Goal: Communication & Community: Participate in discussion

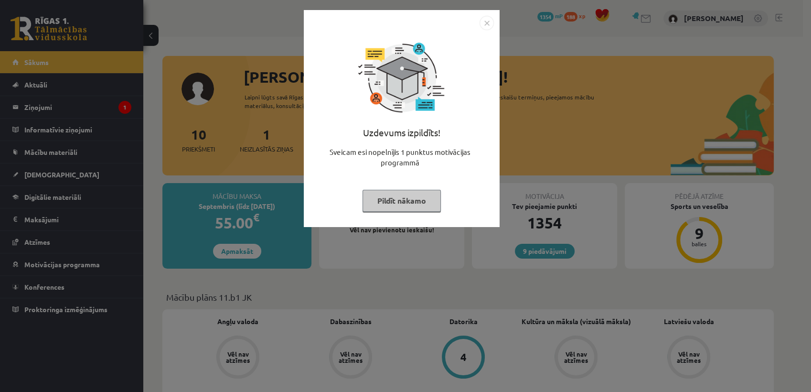
click at [407, 204] on button "Pildīt nākamo" at bounding box center [402, 201] width 78 height 22
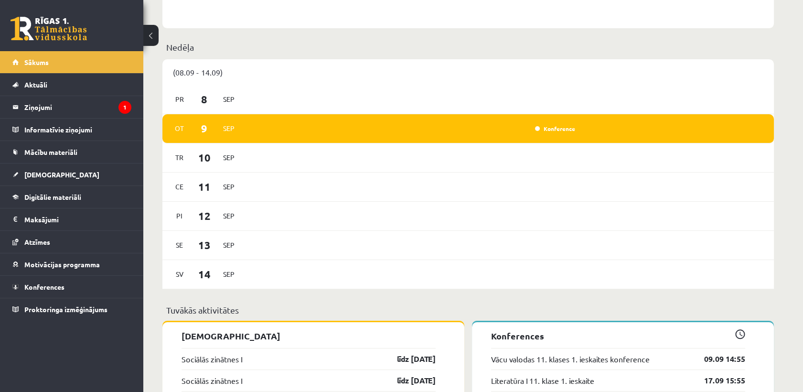
scroll to position [471, 0]
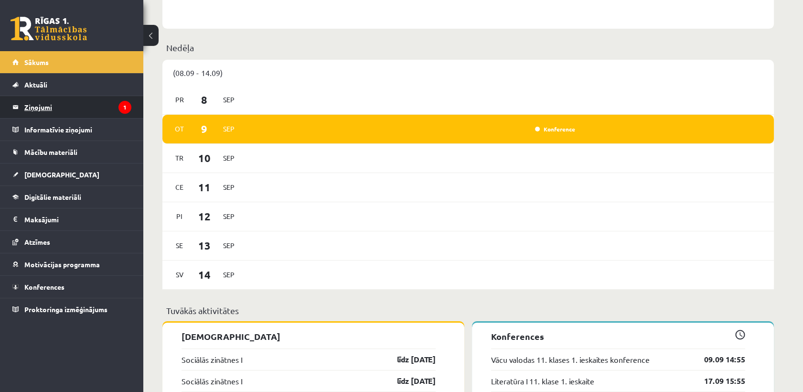
click at [54, 109] on legend "Ziņojumi 1" at bounding box center [77, 107] width 107 height 22
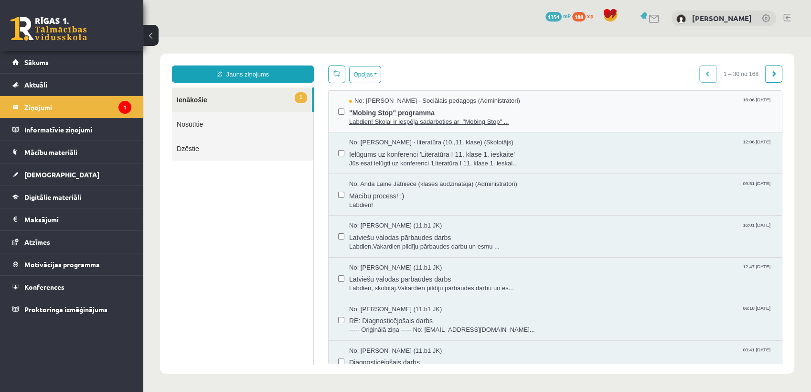
click at [540, 118] on span "Labdien! Skolai ir iespēja sadarboties ar "Mobing Stop" ..." at bounding box center [560, 122] width 423 height 9
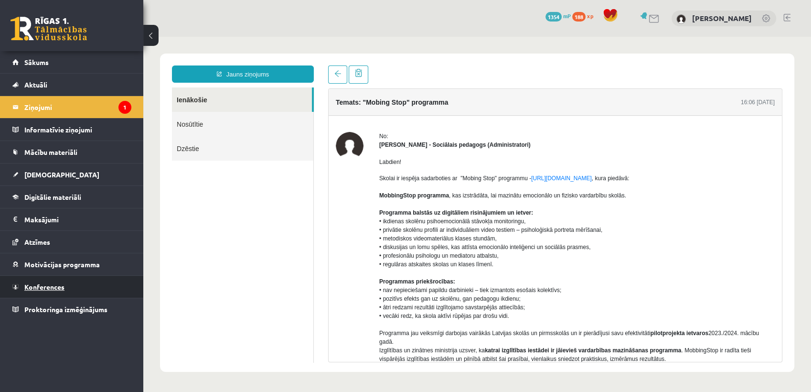
click at [100, 295] on link "Konferences" at bounding box center [71, 287] width 119 height 22
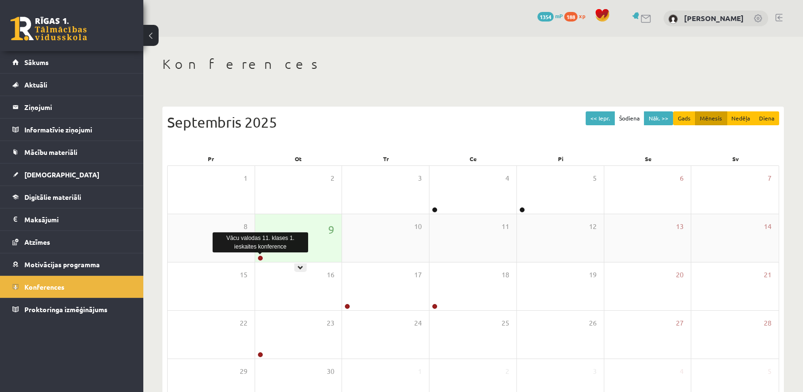
click at [261, 257] on link at bounding box center [260, 258] width 6 height 6
